Goal: Transaction & Acquisition: Register for event/course

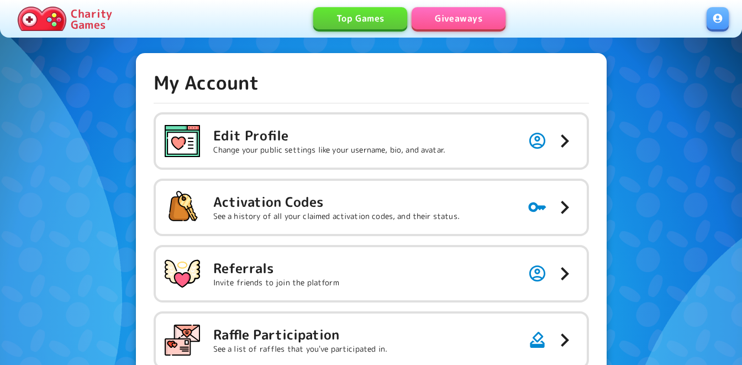
drag, startPoint x: 415, startPoint y: 203, endPoint x: 456, endPoint y: 106, distance: 105.3
click at [415, 203] on h5 "Activation Codes" at bounding box center [336, 202] width 247 height 18
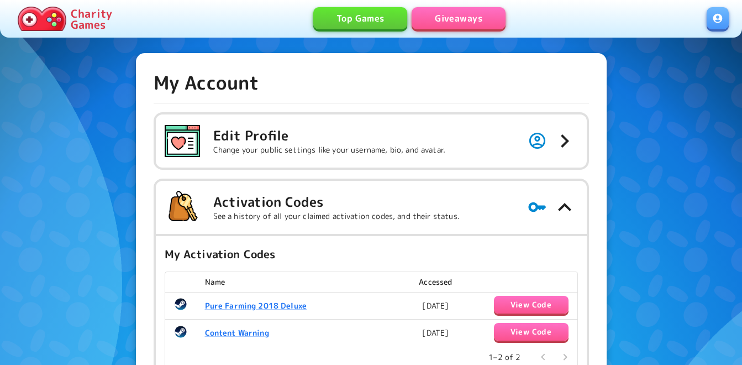
click at [464, 18] on link "Giveaways" at bounding box center [459, 18] width 94 height 22
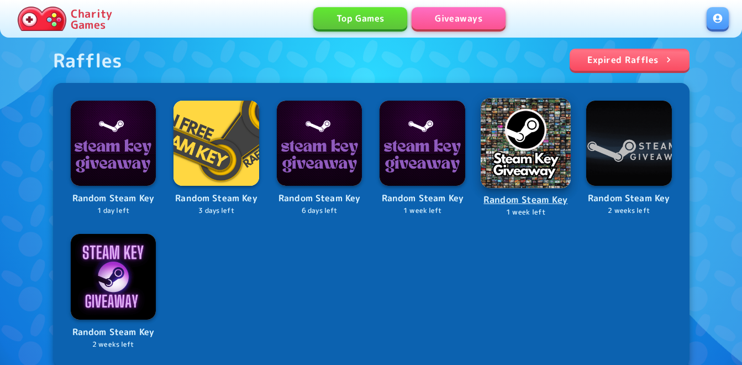
scroll to position [498, 0]
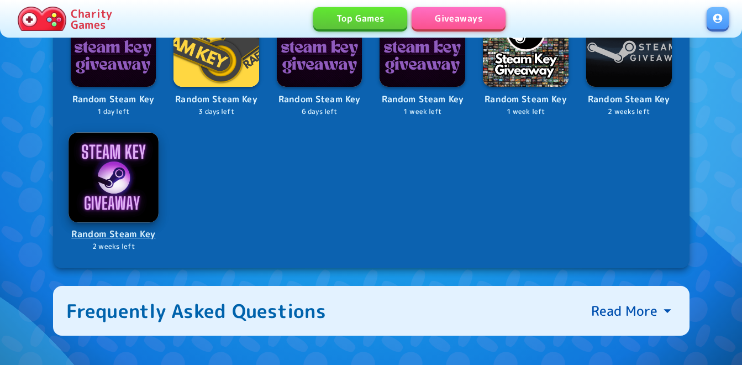
click at [117, 159] on img at bounding box center [114, 177] width 90 height 90
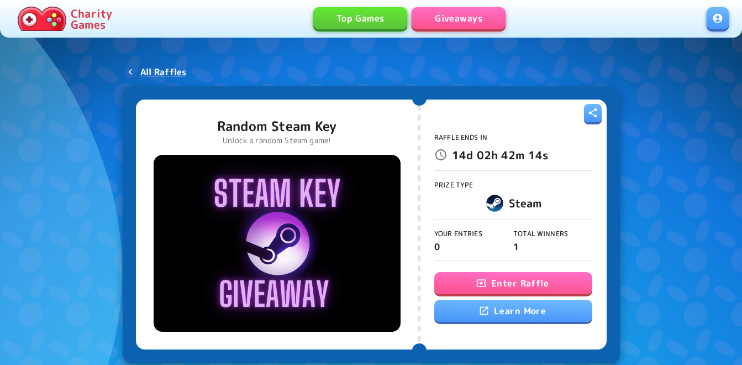
click at [487, 274] on button "Enter Raffle" at bounding box center [514, 283] width 158 height 22
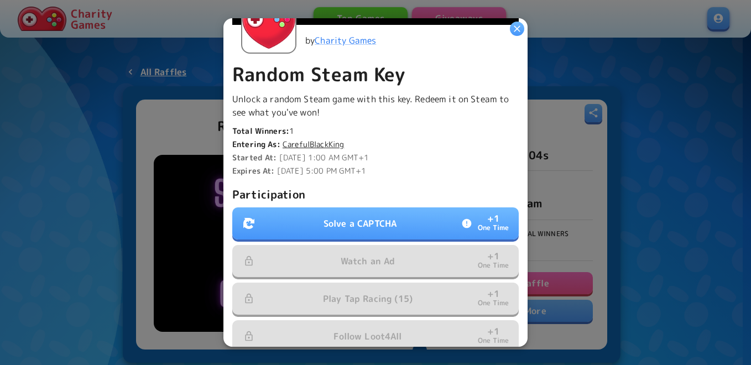
scroll to position [276, 0]
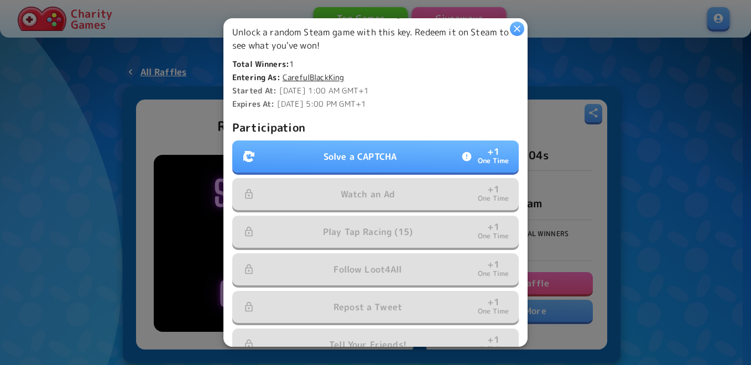
click at [406, 144] on button "Solve a CAPTCHA + 1 One Time" at bounding box center [375, 156] width 286 height 32
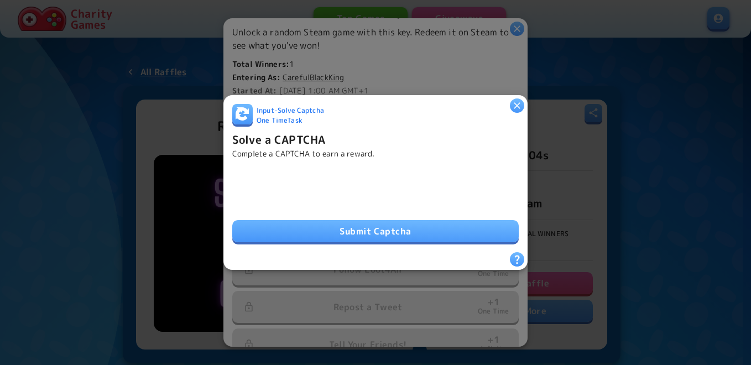
click at [401, 226] on button "Submit Captcha" at bounding box center [375, 231] width 286 height 22
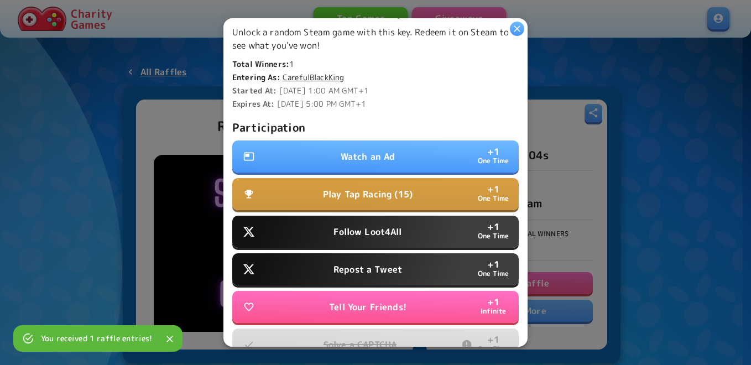
click at [374, 156] on p "Watch an Ad" at bounding box center [368, 156] width 55 height 13
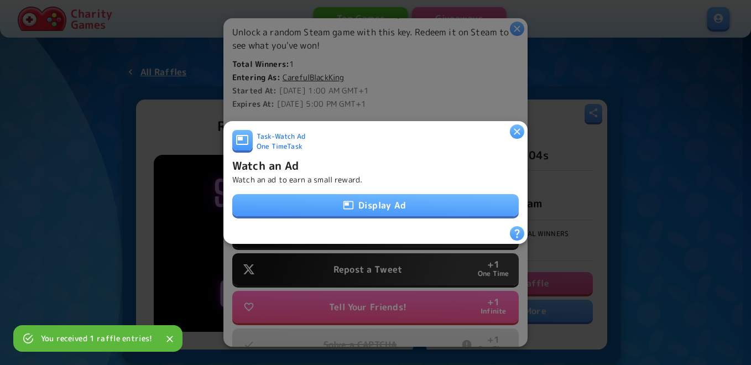
click at [374, 201] on button "Display Ad" at bounding box center [375, 205] width 286 height 22
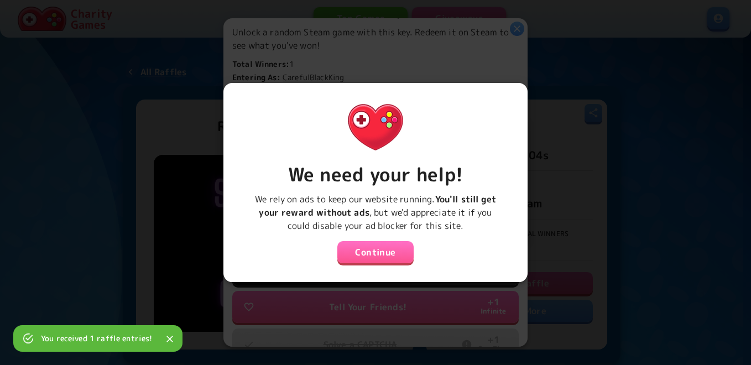
click at [370, 248] on button "Continue" at bounding box center [375, 252] width 76 height 22
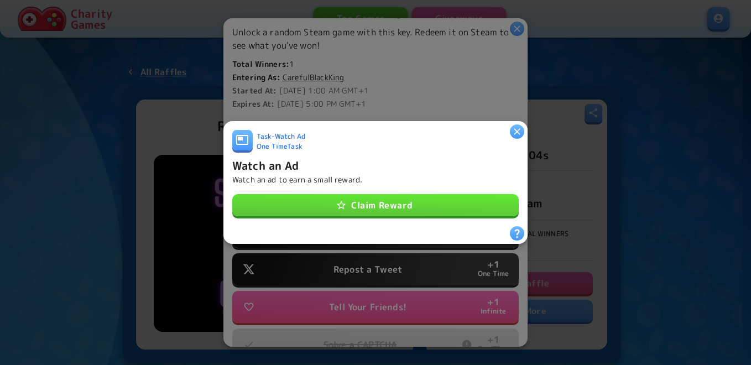
click at [390, 207] on button "Claim Reward" at bounding box center [375, 205] width 286 height 22
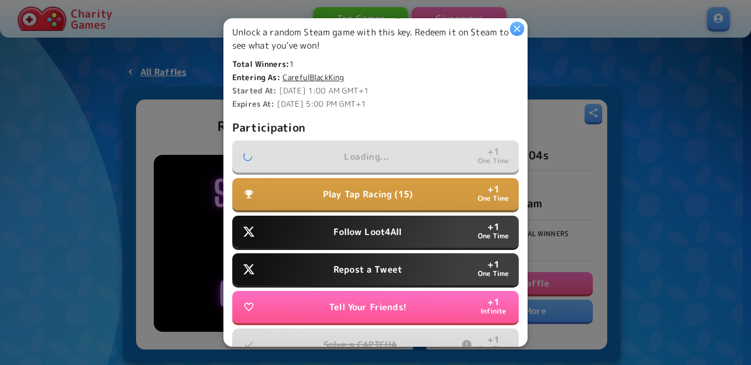
click at [382, 227] on p "Follow Loot4All" at bounding box center [367, 231] width 68 height 13
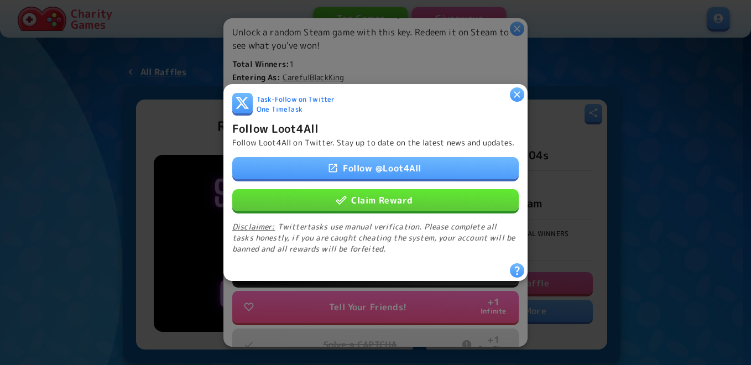
click at [391, 200] on button "Claim Reward" at bounding box center [375, 200] width 286 height 22
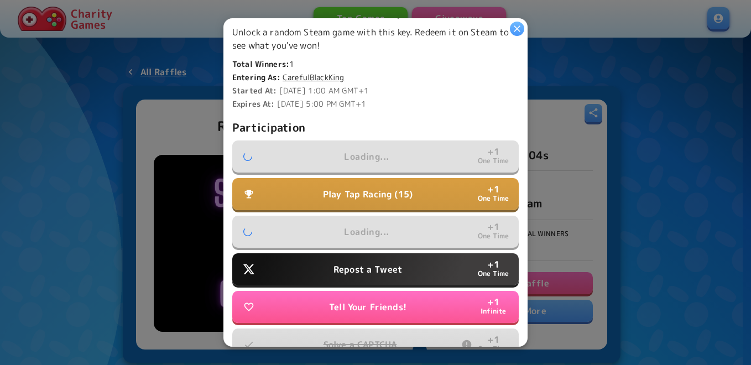
click at [379, 263] on p "Repost a Tweet" at bounding box center [367, 269] width 69 height 13
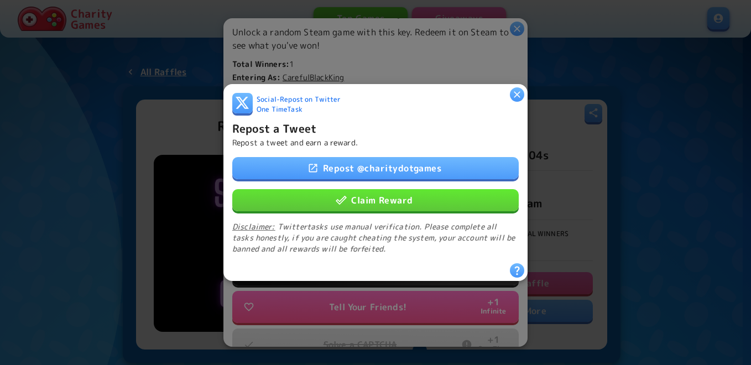
click at [400, 202] on button "Claim Reward" at bounding box center [375, 200] width 286 height 22
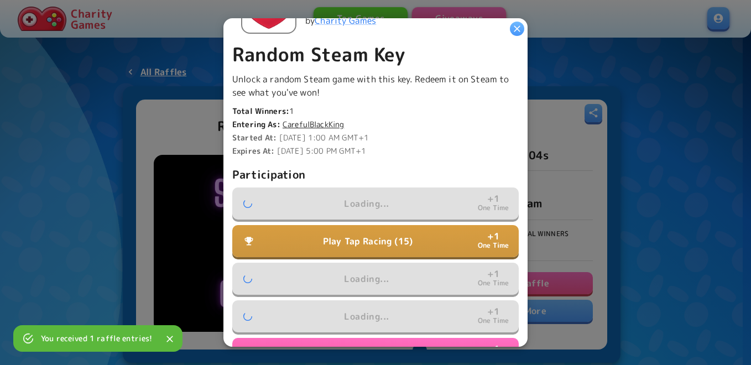
scroll to position [227, 0]
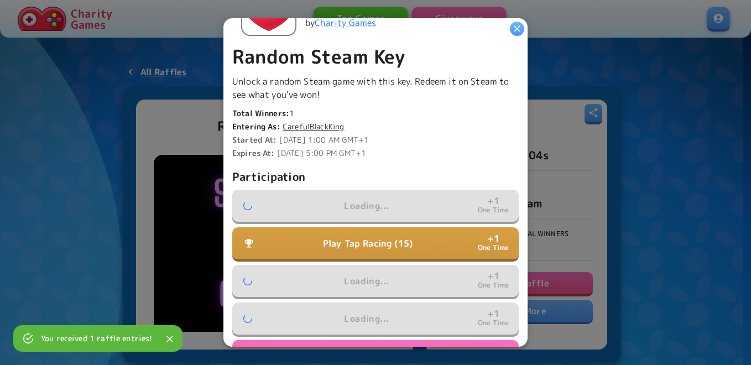
click at [379, 237] on p "Play Tap Racing (15)" at bounding box center [368, 243] width 90 height 13
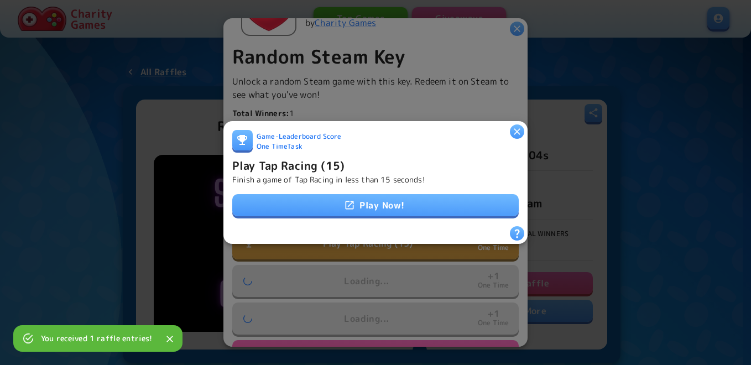
click at [393, 209] on link "Play Now!" at bounding box center [375, 205] width 286 height 22
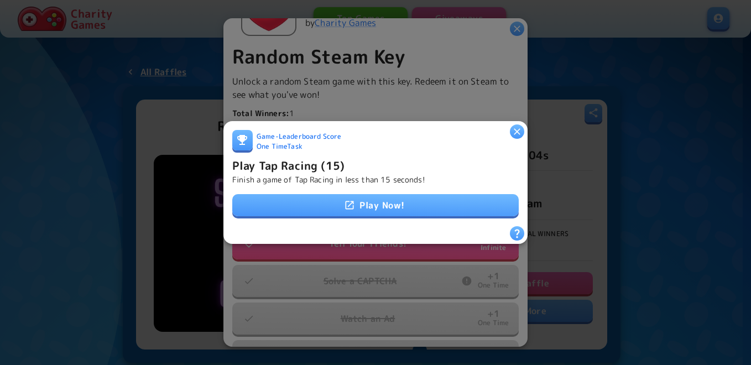
click at [369, 206] on link "Play Now!" at bounding box center [375, 205] width 286 height 22
click at [347, 200] on icon at bounding box center [349, 205] width 11 height 11
click at [399, 195] on link "Play Now!" at bounding box center [375, 205] width 286 height 22
click at [316, 162] on h6 "Play Tap Racing (15)" at bounding box center [288, 165] width 112 height 18
click at [317, 166] on h6 "Play Tap Racing (15)" at bounding box center [288, 165] width 112 height 18
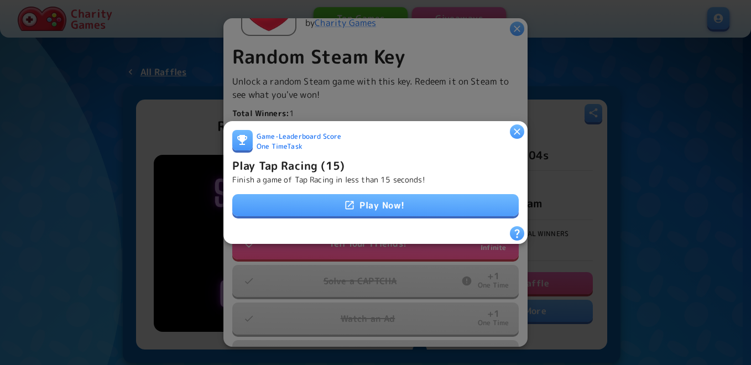
click at [300, 158] on h6 "Play Tap Racing (15)" at bounding box center [288, 165] width 112 height 18
click at [327, 165] on h6 "Play Tap Racing (15)" at bounding box center [288, 165] width 112 height 18
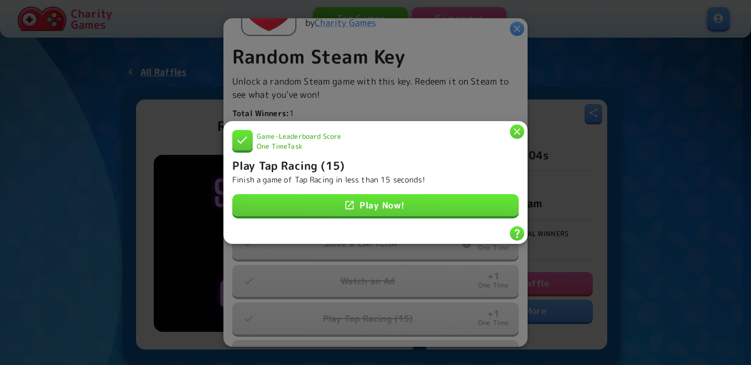
click at [515, 127] on icon "button" at bounding box center [516, 131] width 11 height 11
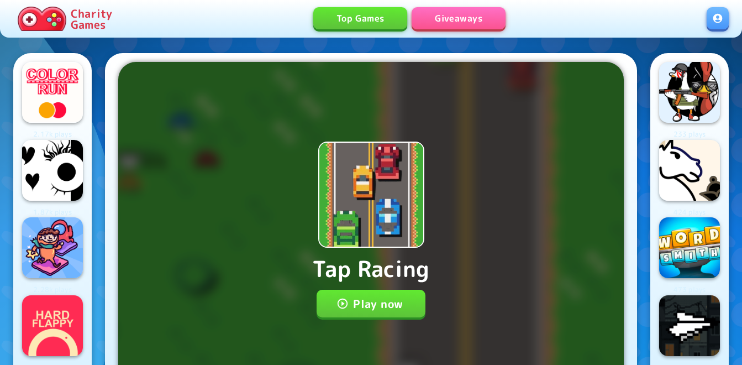
click at [358, 271] on p "Tap Racing" at bounding box center [371, 268] width 118 height 33
click at [358, 284] on div "Tap Racing Play now Progress will be saved on your account" at bounding box center [371, 230] width 506 height 336
click at [367, 301] on button "Play now" at bounding box center [371, 304] width 109 height 28
